Goal: Information Seeking & Learning: Understand process/instructions

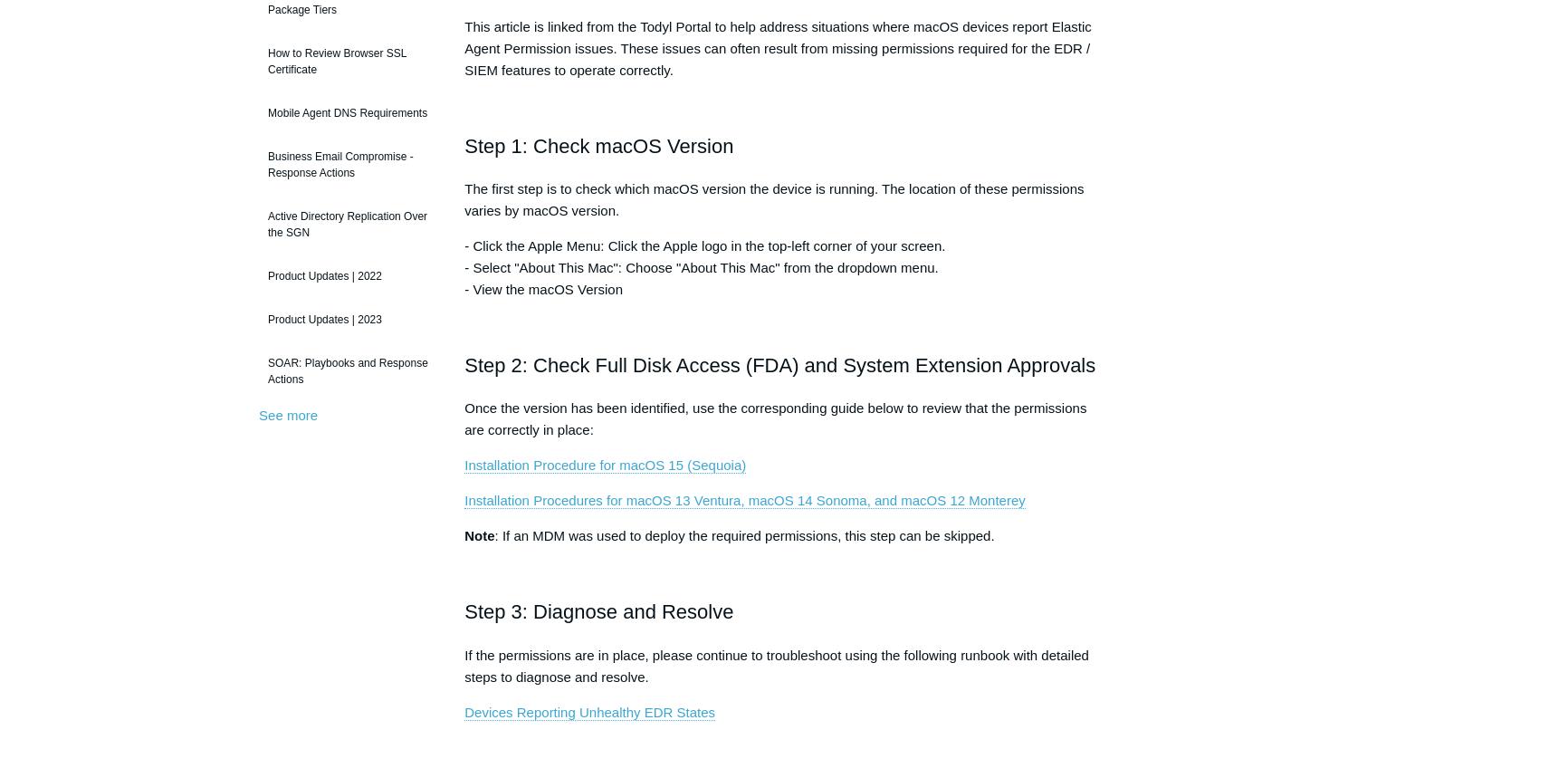
scroll to position [411, 0]
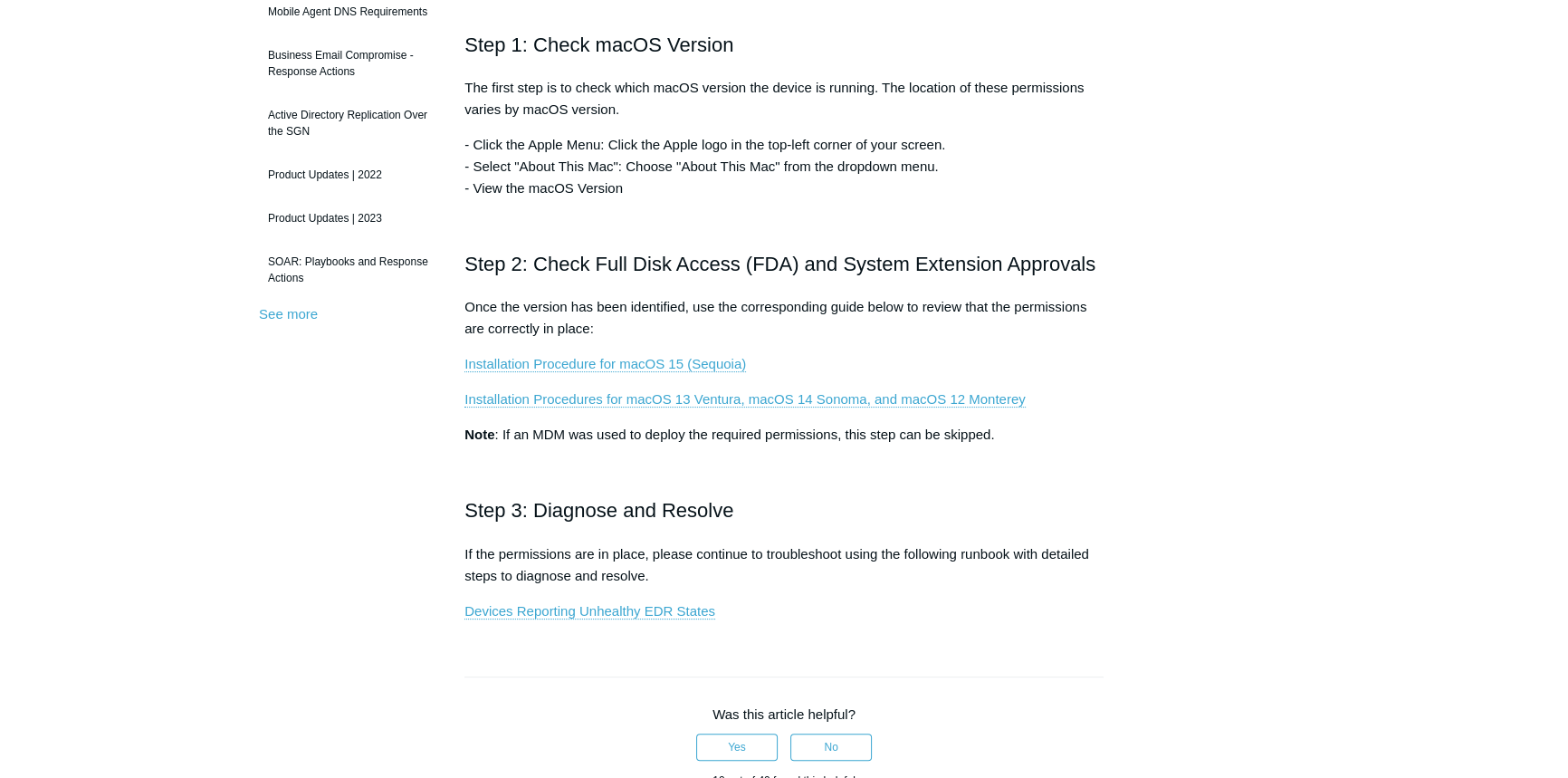
click at [533, 183] on p "- Click the Apple Menu: Click the Apple logo in the top-left corner of your scr…" at bounding box center [784, 166] width 639 height 66
click at [767, 181] on p "- Click the Apple Menu: Click the Apple logo in the top-left corner of your scr…" at bounding box center [784, 166] width 639 height 66
click at [651, 359] on link "Installation Procedure for macOS 15 (Sequoia)" at bounding box center [605, 364] width 282 height 17
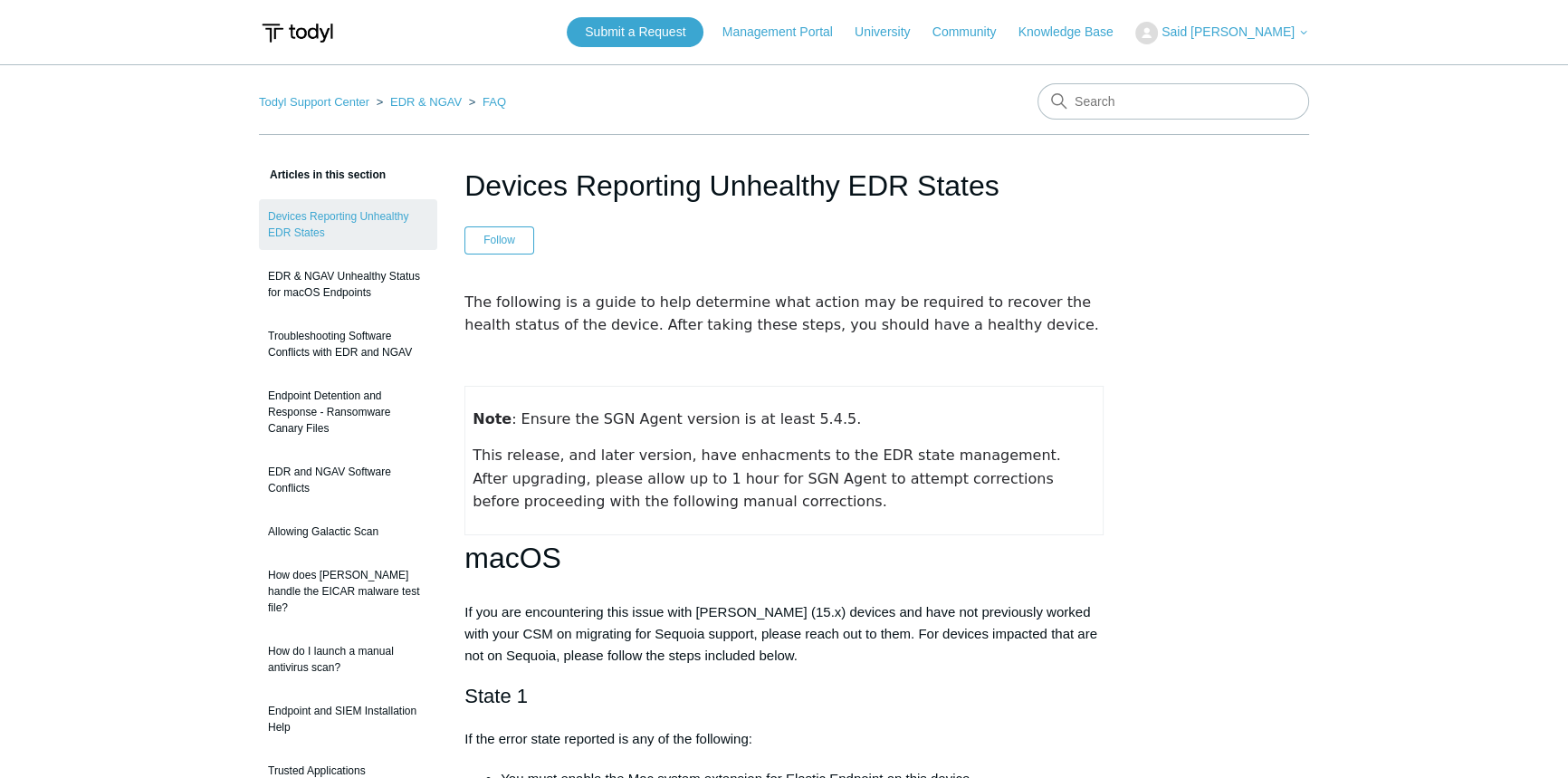
click at [697, 372] on p at bounding box center [784, 361] width 639 height 22
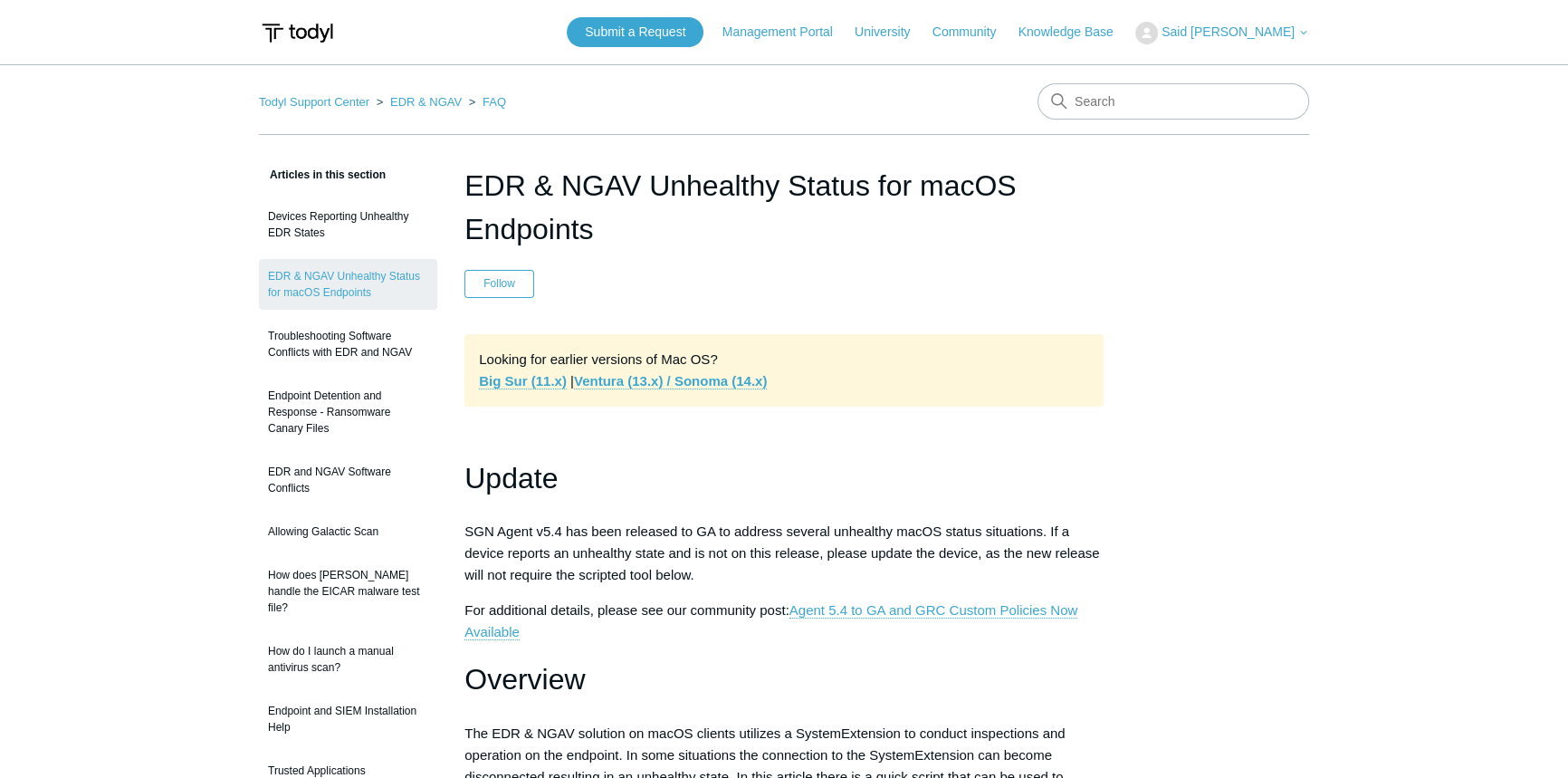
scroll to position [164, 0]
